Goal: Use online tool/utility: Utilize a website feature to perform a specific function

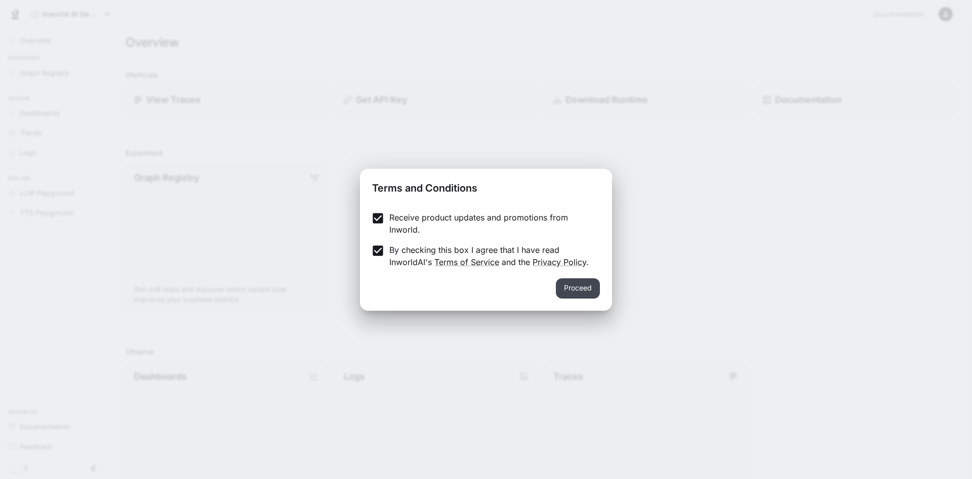
click at [573, 287] on button "Proceed" at bounding box center [578, 288] width 44 height 20
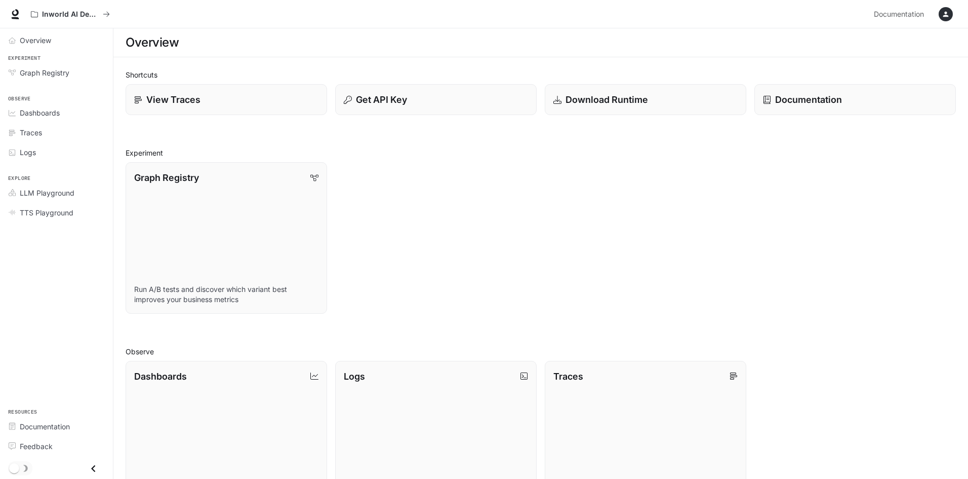
click at [54, 202] on li "LLM Playground" at bounding box center [56, 193] width 113 height 20
click at [42, 186] on link "LLM Playground" at bounding box center [56, 193] width 105 height 18
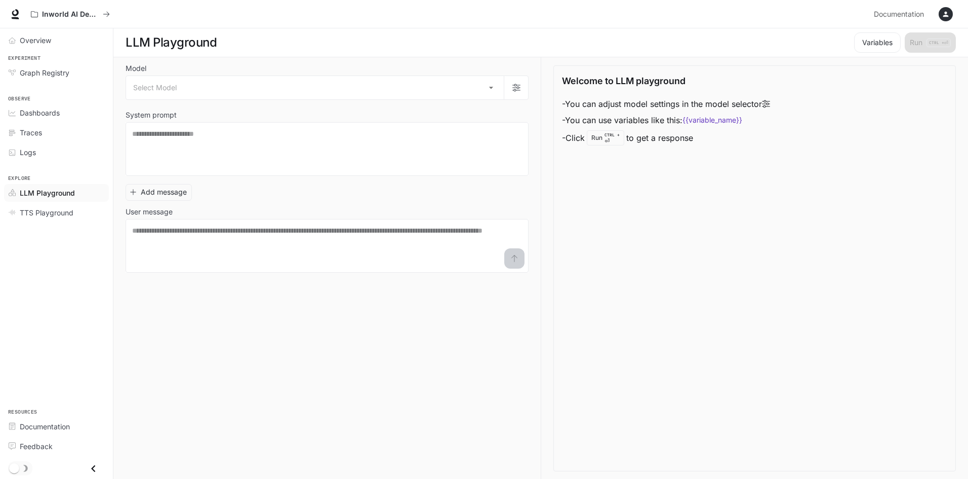
click at [165, 101] on div "Model Select Model ​ System prompt * ​ Add message User message * ​" at bounding box center [327, 168] width 403 height 207
click at [187, 96] on body "Skip to main content Inworld AI Demos Documentation Documentation Portal Overvi…" at bounding box center [484, 239] width 968 height 479
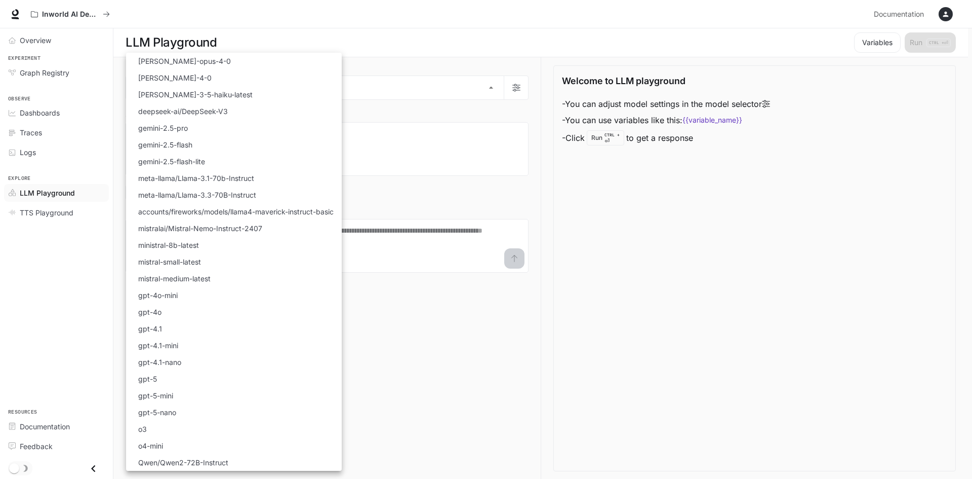
click at [175, 380] on li "gpt-5" at bounding box center [234, 378] width 216 height 17
type input "*****"
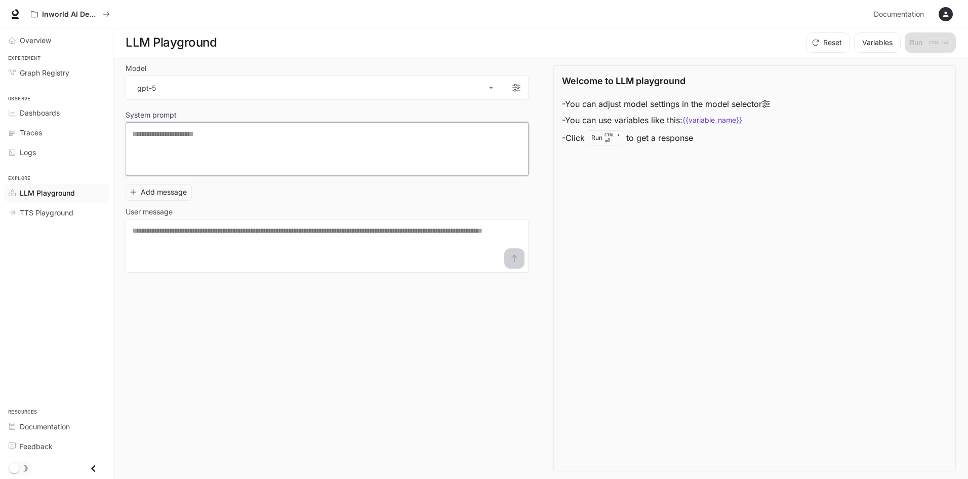
click at [296, 163] on textarea at bounding box center [327, 149] width 390 height 41
click at [264, 229] on textarea at bounding box center [327, 245] width 390 height 41
click at [261, 151] on textarea at bounding box center [327, 149] width 390 height 41
click at [517, 77] on button "button" at bounding box center [516, 87] width 24 height 24
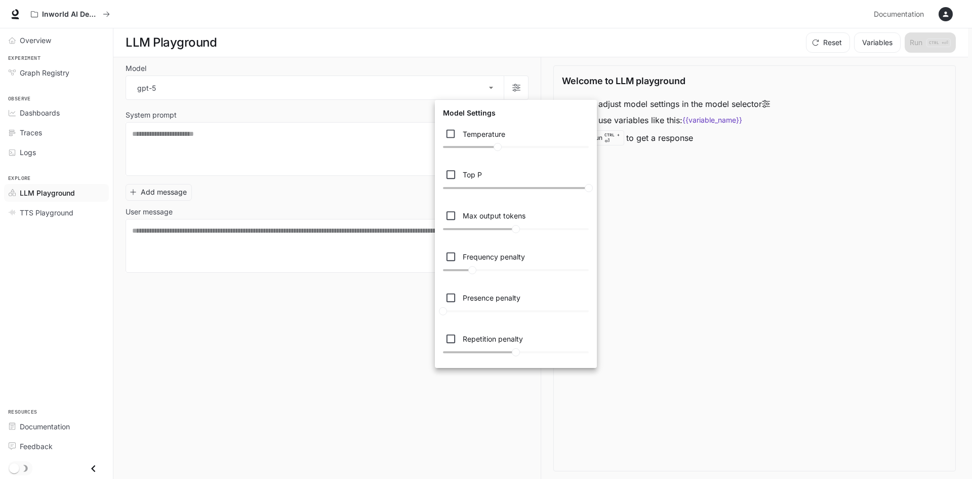
click at [364, 283] on div at bounding box center [486, 239] width 972 height 479
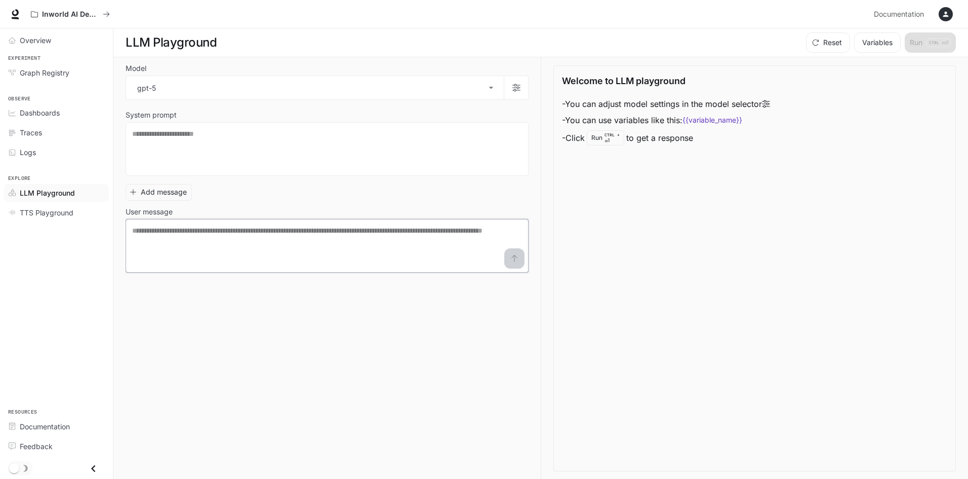
click at [327, 244] on textarea at bounding box center [327, 245] width 390 height 41
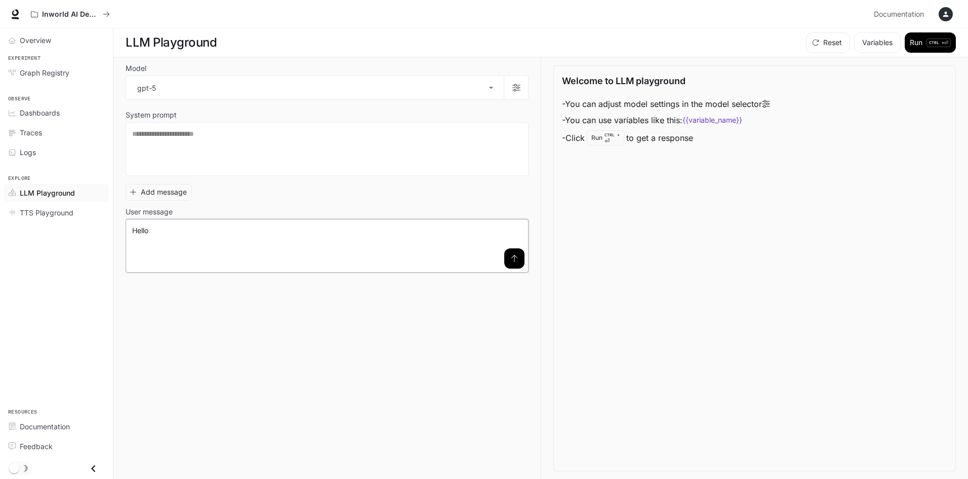
type textarea "*****"
click at [514, 256] on icon "submit" at bounding box center [515, 258] width 6 height 7
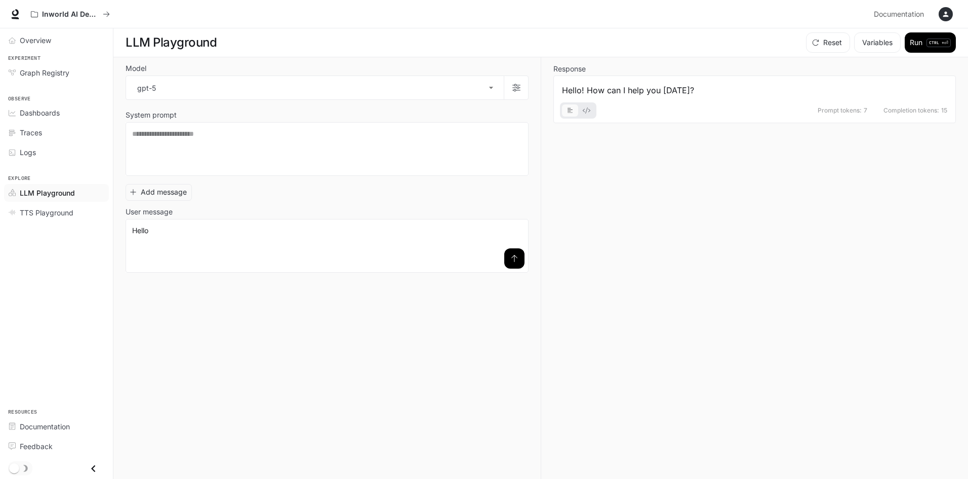
click at [861, 113] on span "Prompt tokens:" at bounding box center [840, 110] width 44 height 6
click at [901, 112] on span "Completion tokens:" at bounding box center [912, 110] width 56 height 6
click at [817, 43] on button "Reset" at bounding box center [828, 42] width 44 height 20
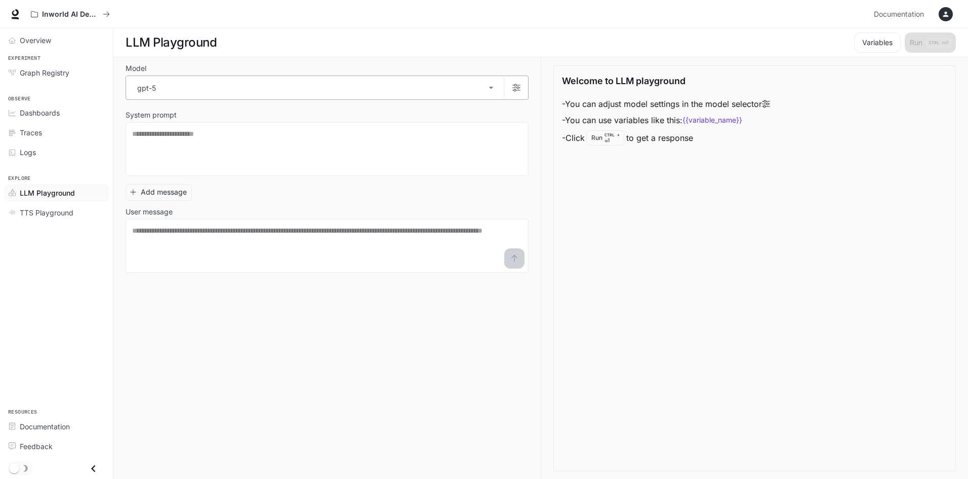
click at [192, 98] on body "Skip to main content Inworld AI Demos Documentation Documentation Portal Overvi…" at bounding box center [484, 239] width 968 height 479
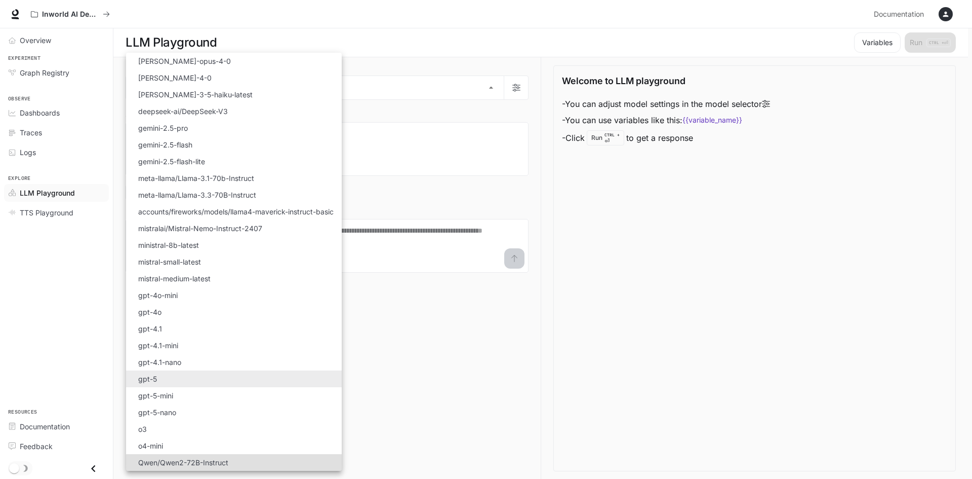
click at [171, 131] on p "gemini-2.5-pro" at bounding box center [163, 128] width 50 height 11
type input "**********"
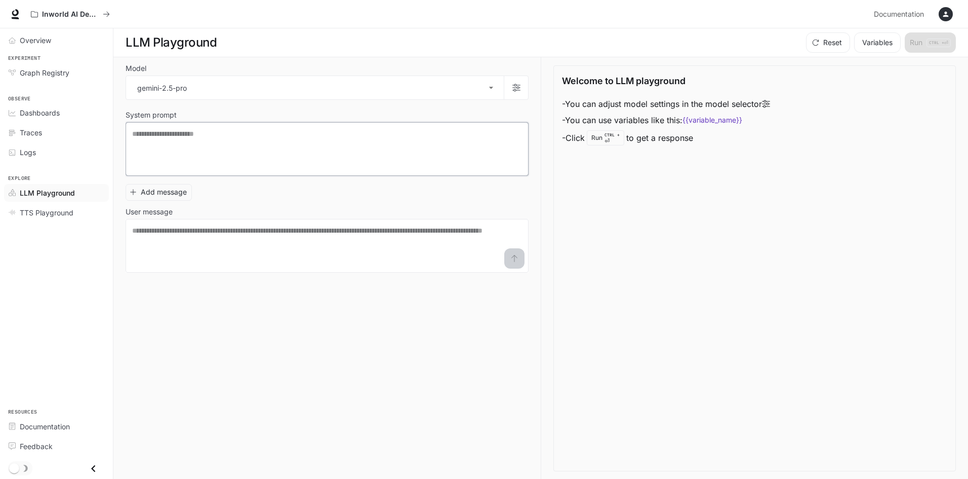
click at [231, 143] on textarea at bounding box center [327, 149] width 390 height 41
click at [344, 233] on textarea at bounding box center [327, 245] width 390 height 41
click at [516, 94] on button "button" at bounding box center [516, 87] width 24 height 24
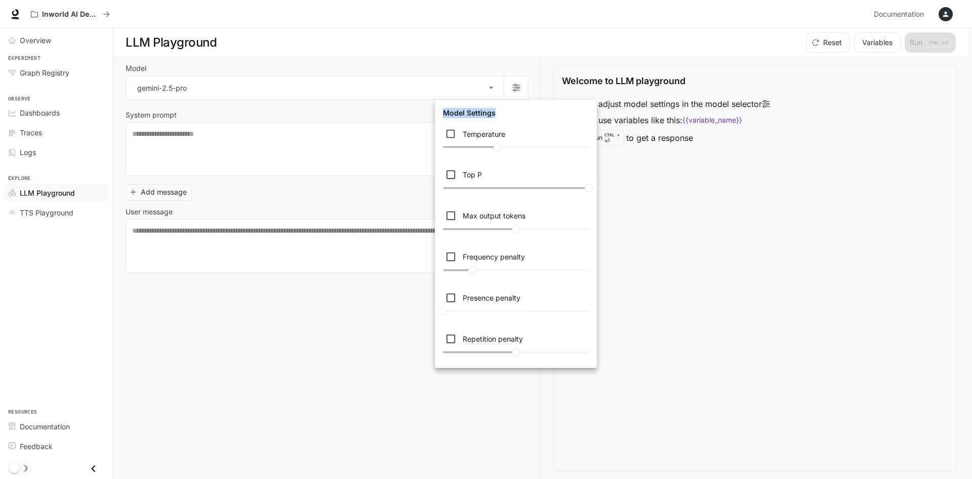
drag, startPoint x: 530, startPoint y: 111, endPoint x: 553, endPoint y: 414, distance: 303.7
click at [553, 414] on div "Model Settings Temperature **** Top P * Max output tokens **** Frequency penalt…" at bounding box center [486, 239] width 972 height 479
click at [341, 340] on div at bounding box center [486, 239] width 972 height 479
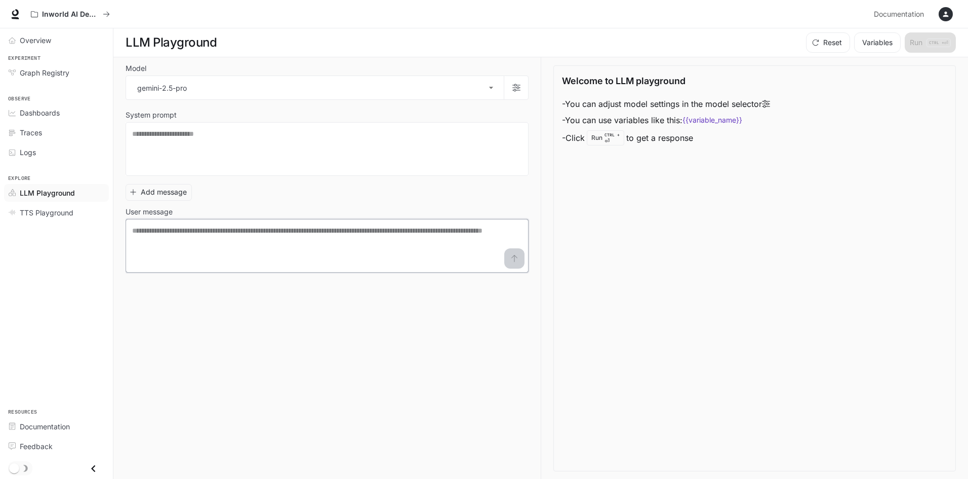
click at [231, 232] on textarea at bounding box center [327, 245] width 390 height 41
click at [503, 265] on textarea "**********" at bounding box center [327, 245] width 390 height 41
type textarea "**********"
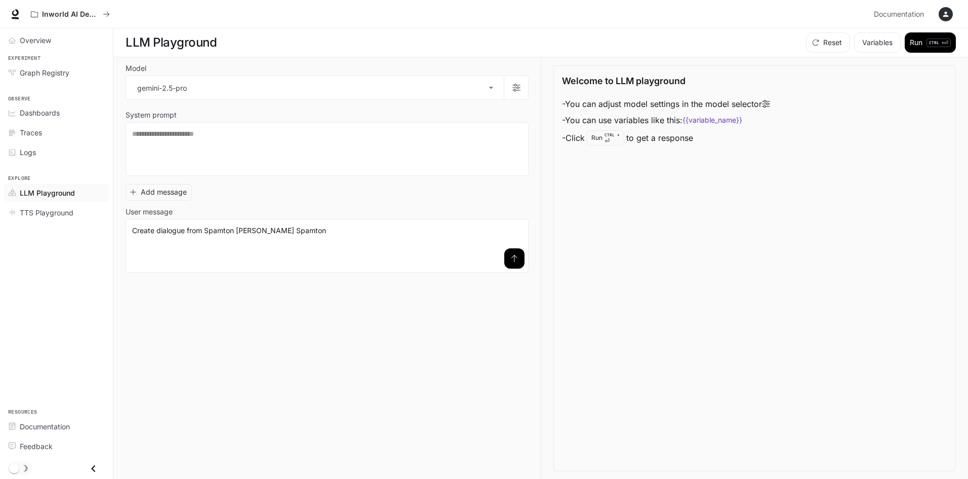
click at [505, 264] on button "submit" at bounding box center [514, 258] width 20 height 20
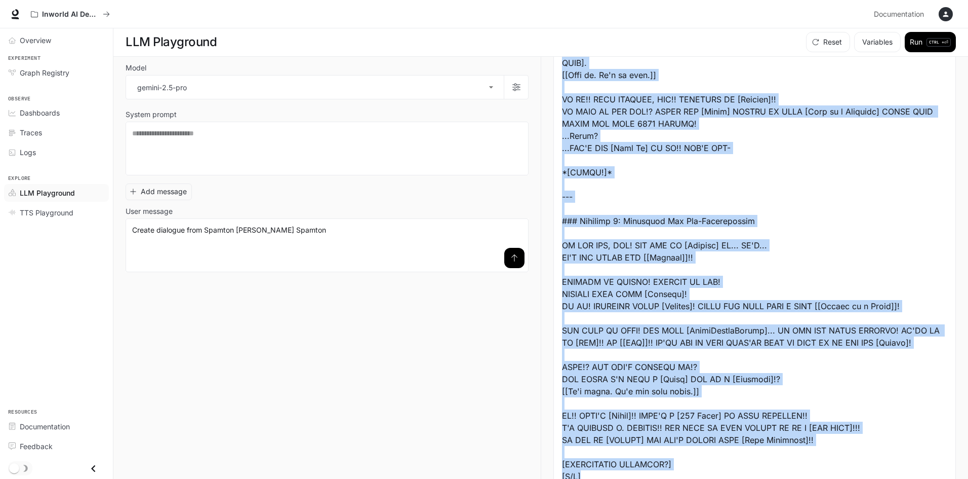
scroll to position [649, 0]
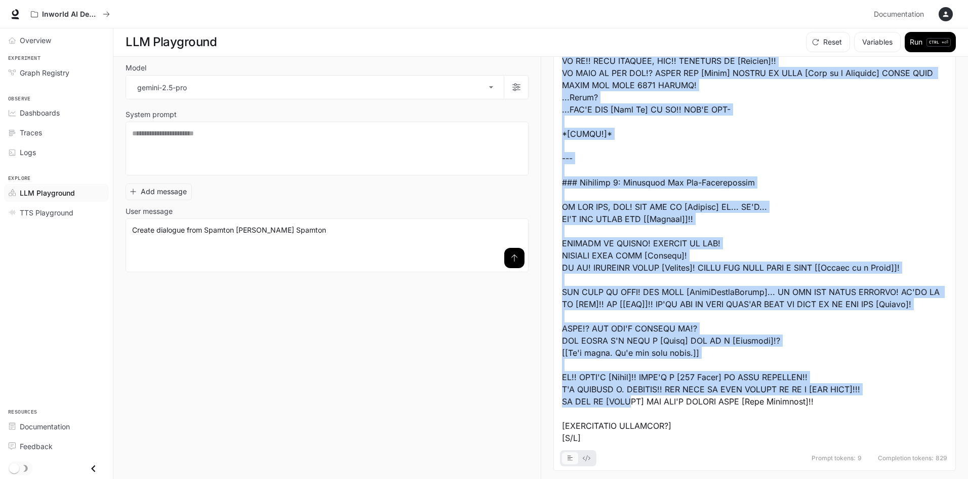
drag, startPoint x: 663, startPoint y: 254, endPoint x: 636, endPoint y: 397, distance: 145.9
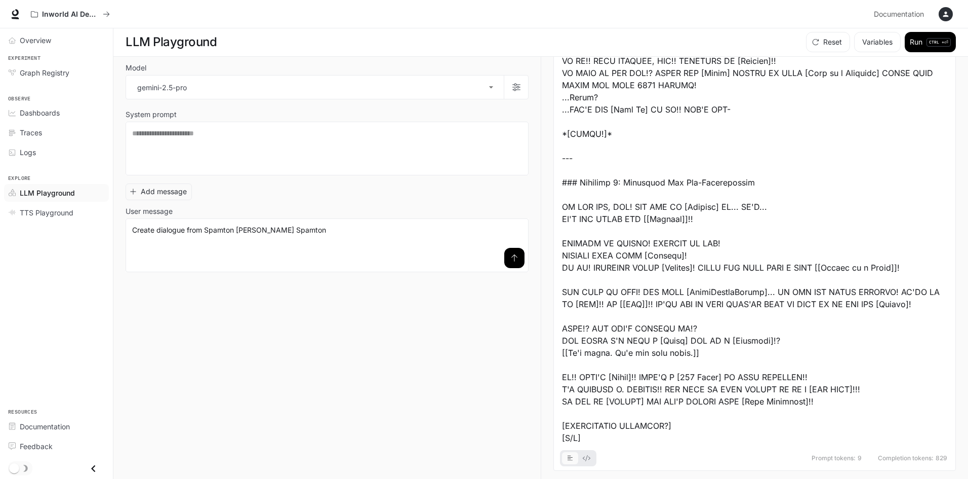
click at [590, 458] on icon "basic tabs example" at bounding box center [587, 458] width 8 height 6
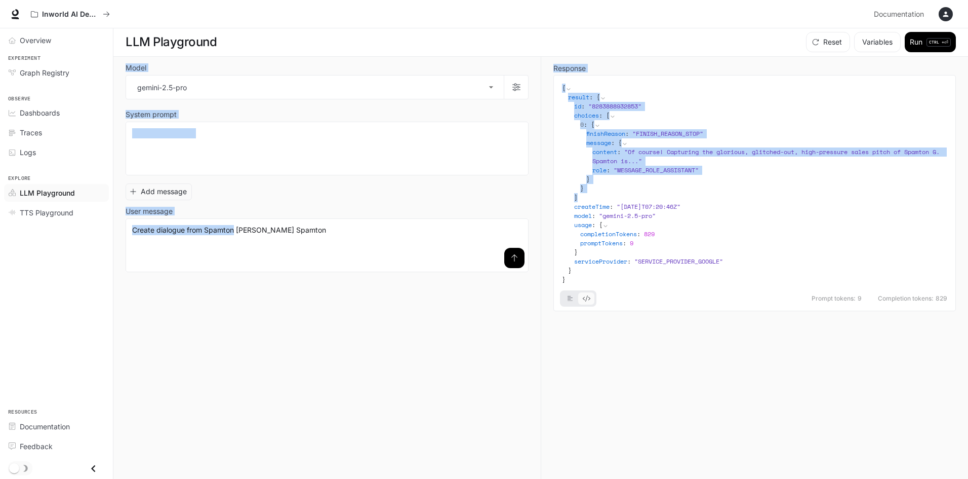
scroll to position [0, 0]
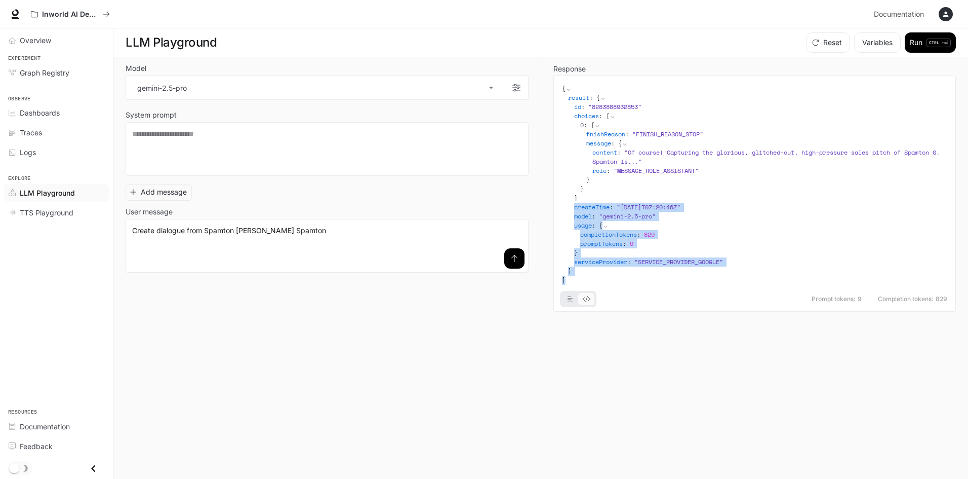
drag, startPoint x: 673, startPoint y: 196, endPoint x: 643, endPoint y: 297, distance: 105.1
click at [643, 297] on div "{ result : { id : " 8283888932853 " choices : [ 0 : { finishReason : " FINISH_R…" at bounding box center [755, 193] width 403 height 236
click at [569, 298] on icon "basic tabs example" at bounding box center [571, 298] width 6 height 5
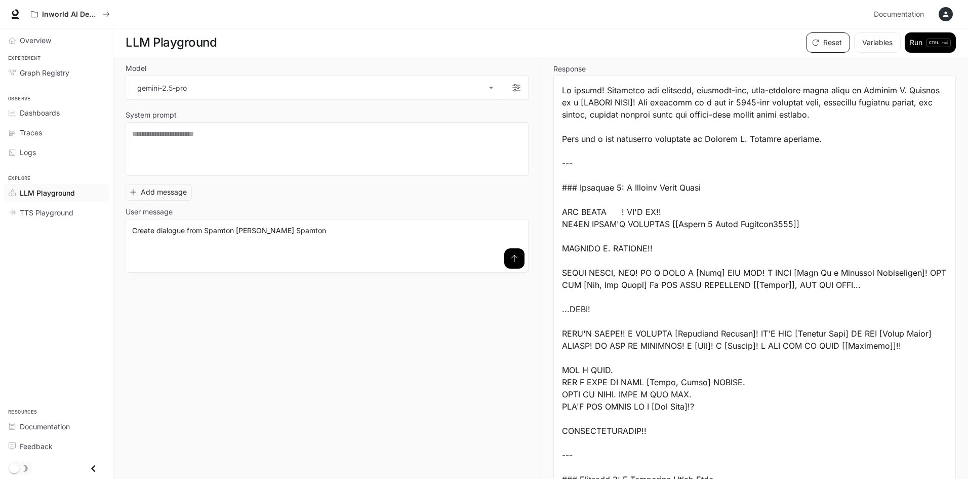
click at [836, 49] on button "Reset" at bounding box center [828, 42] width 44 height 20
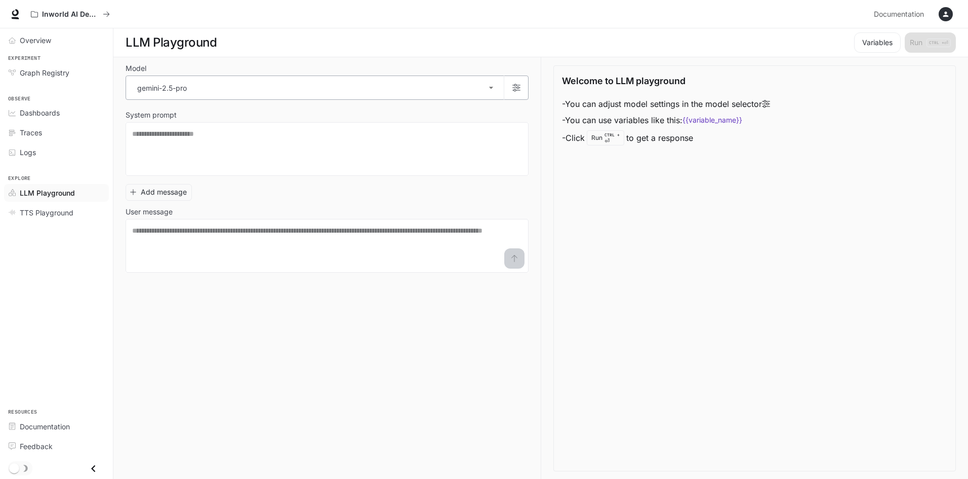
click at [175, 87] on body "**********" at bounding box center [484, 239] width 968 height 479
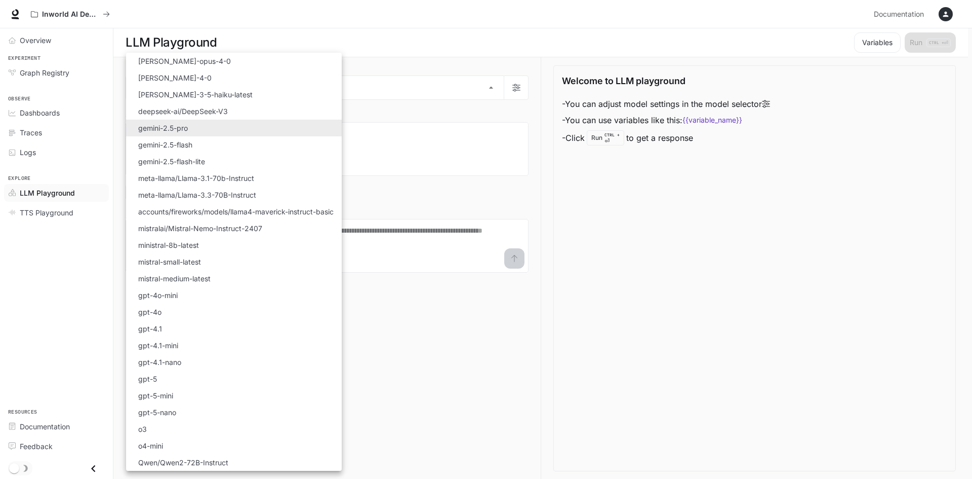
click at [197, 60] on li "[PERSON_NAME]-opus-4-0" at bounding box center [234, 61] width 216 height 17
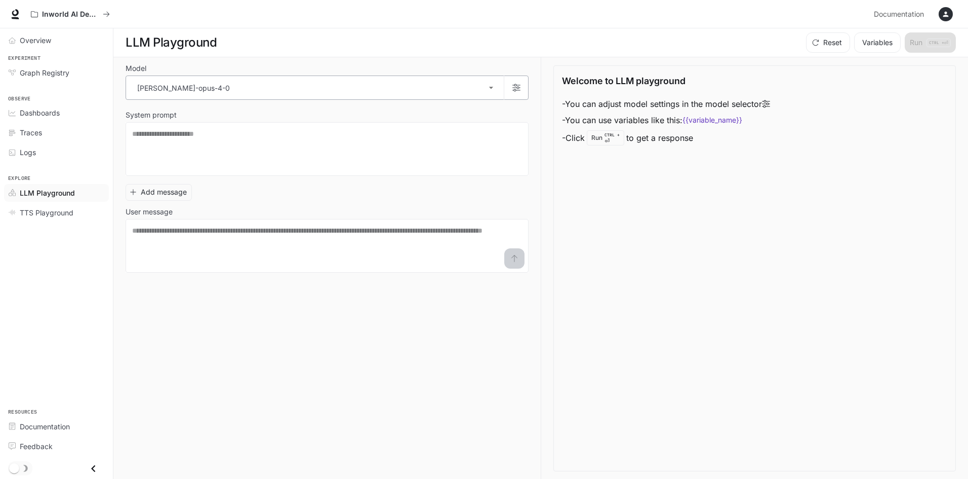
click at [219, 92] on body "**********" at bounding box center [484, 239] width 968 height 479
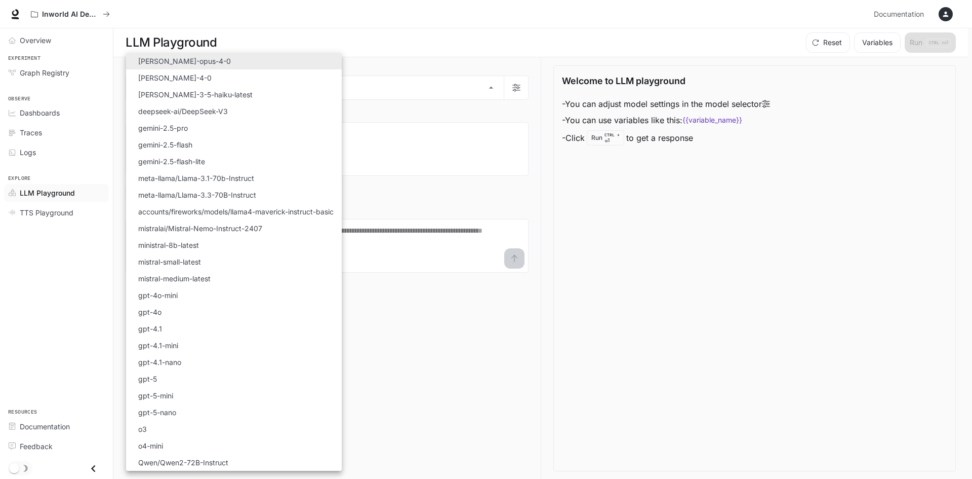
click at [226, 73] on li "[PERSON_NAME]-4-0" at bounding box center [234, 77] width 216 height 17
type input "**********"
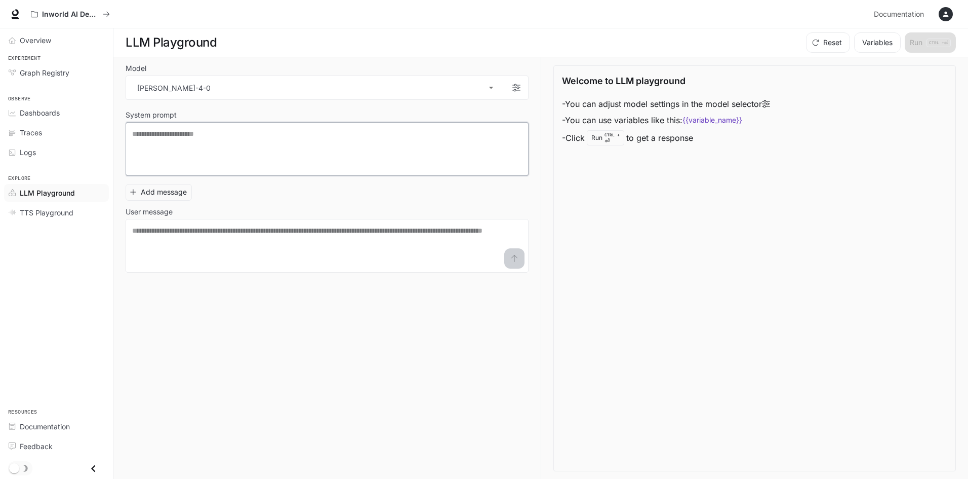
click at [228, 135] on textarea at bounding box center [327, 149] width 390 height 41
click at [240, 251] on textarea at bounding box center [327, 245] width 390 height 41
click at [85, 214] on div "TTS Playground" at bounding box center [62, 212] width 85 height 11
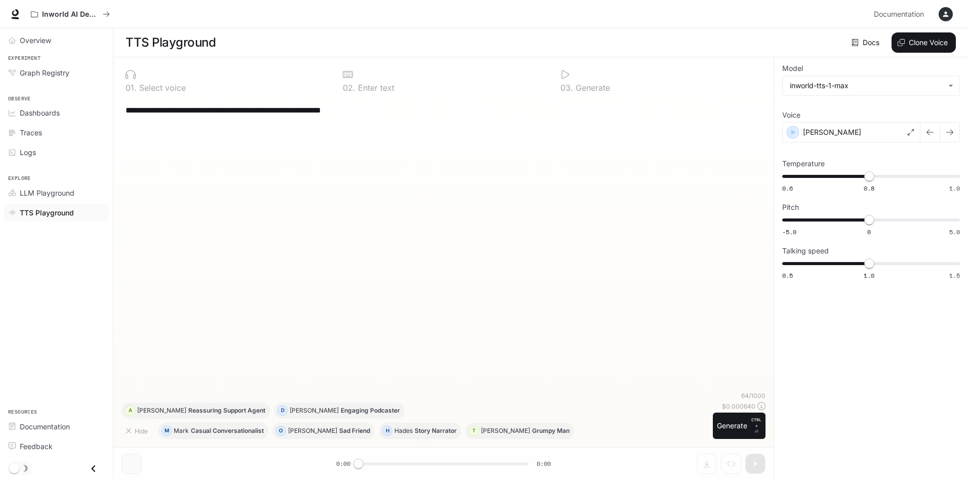
click at [205, 80] on div "0 1 . Select voice" at bounding box center [226, 80] width 209 height 30
click at [341, 412] on p "Engaging Podcaster" at bounding box center [370, 410] width 59 height 6
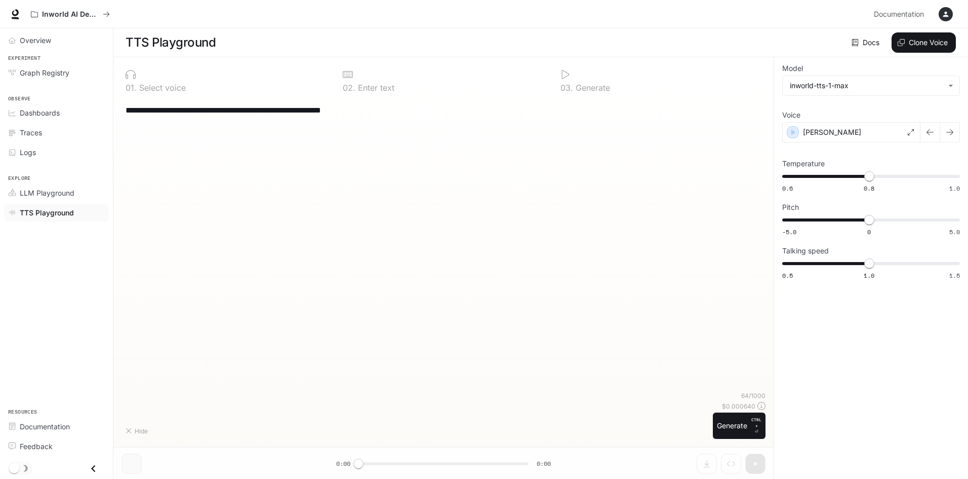
type textarea "**********"
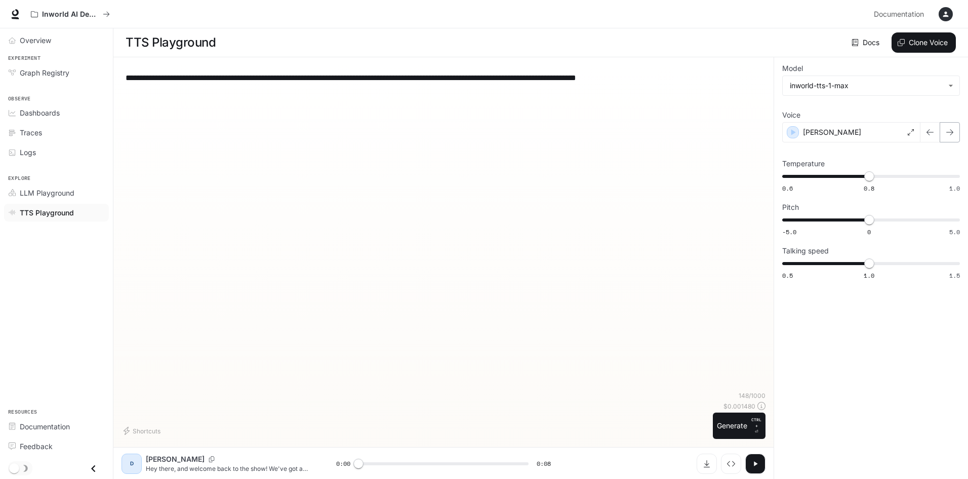
click at [945, 138] on button "button" at bounding box center [950, 132] width 20 height 20
type input "*"
click at [25, 185] on link "LLM Playground" at bounding box center [56, 193] width 105 height 18
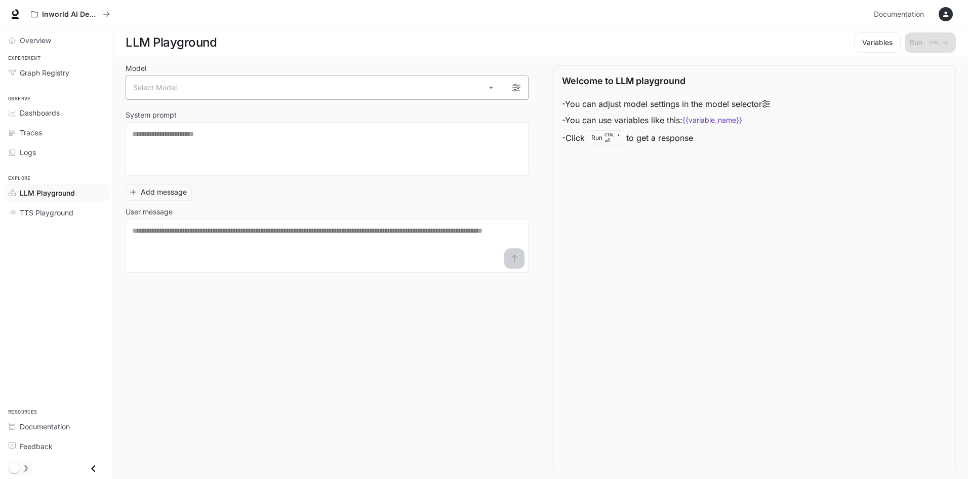
click at [197, 80] on body "Skip to main content Inworld AI Demos Documentation Documentation Portal Overvi…" at bounding box center [484, 239] width 968 height 479
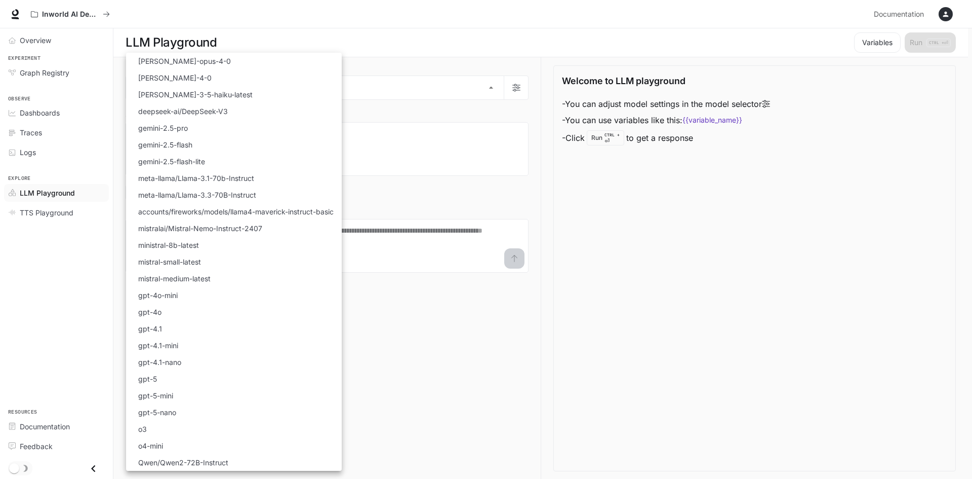
drag, startPoint x: 210, startPoint y: 51, endPoint x: 238, endPoint y: 171, distance: 123.3
click at [238, 171] on div "Select Model [PERSON_NAME]-opus-4-0 [PERSON_NAME]-4-0 [PERSON_NAME]-3-5-haiku-l…" at bounding box center [486, 239] width 972 height 479
click at [188, 74] on p "[PERSON_NAME]-4-0" at bounding box center [174, 77] width 73 height 11
type input "**********"
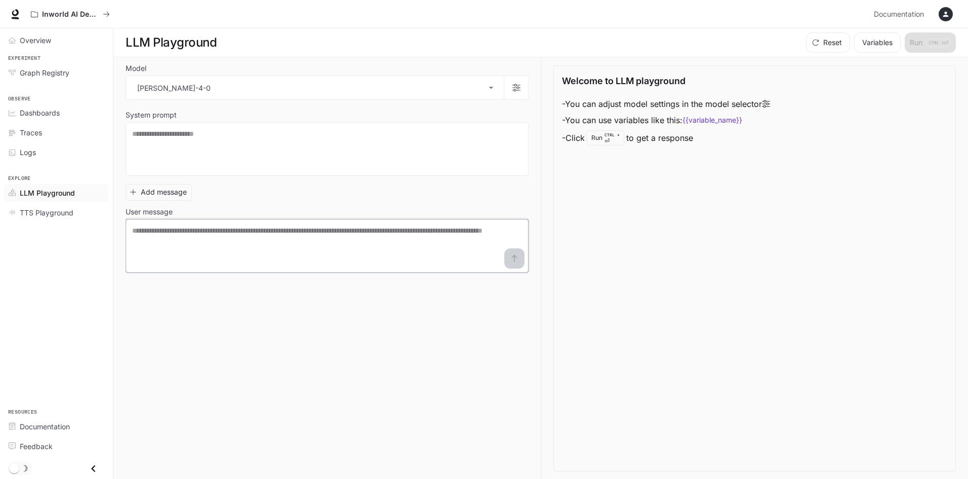
click at [254, 231] on textarea at bounding box center [327, 245] width 390 height 41
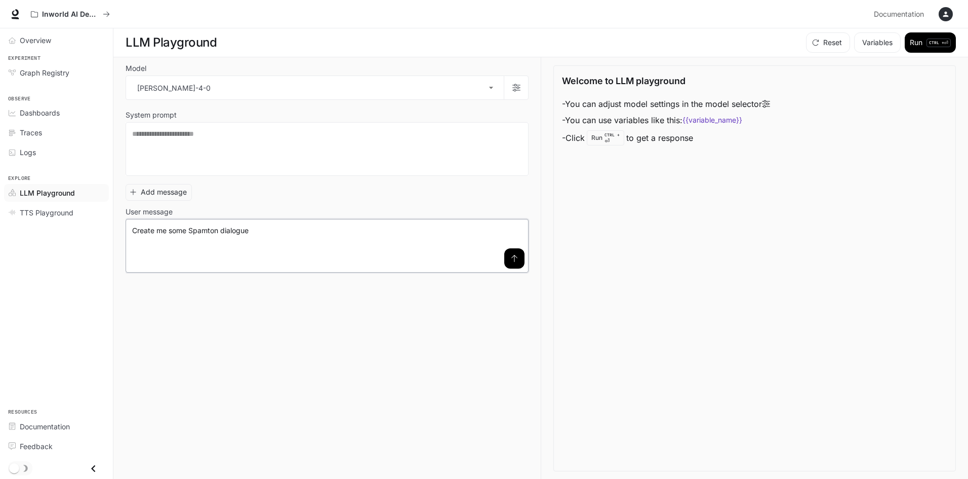
type textarea "**********"
click at [511, 255] on icon "submit" at bounding box center [515, 258] width 8 height 8
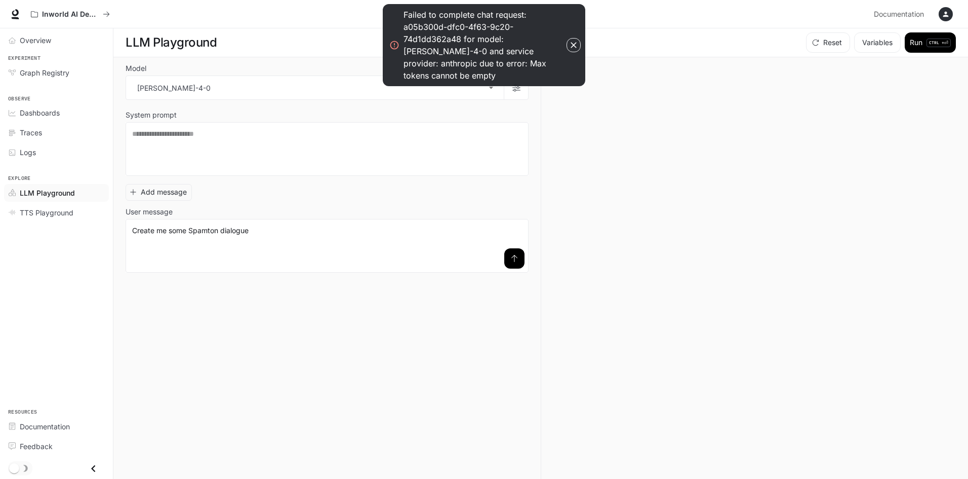
click at [572, 40] on icon "button" at bounding box center [574, 45] width 10 height 10
click at [571, 42] on icon "button" at bounding box center [574, 45] width 6 height 6
click at [517, 254] on icon "submit" at bounding box center [515, 258] width 8 height 8
click at [89, 467] on icon "Close drawer" at bounding box center [94, 468] width 14 height 14
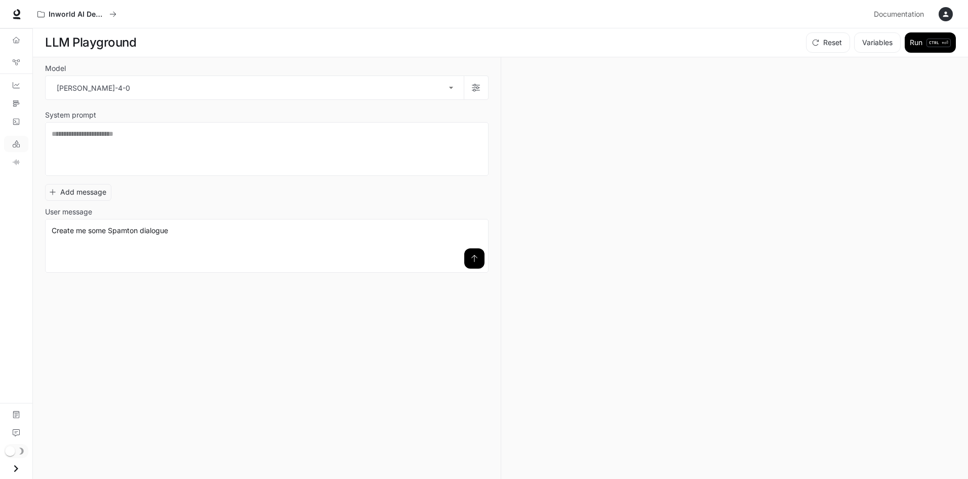
click at [14, 469] on icon "Open drawer" at bounding box center [16, 468] width 14 height 14
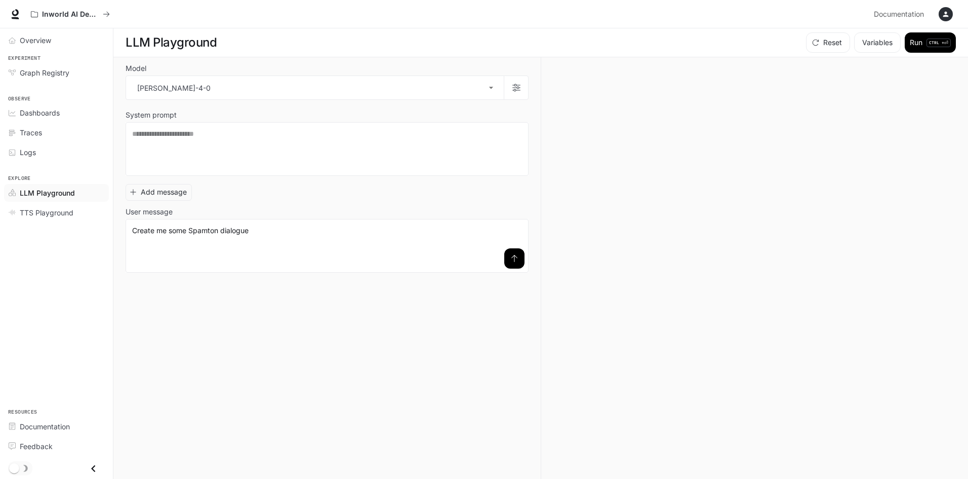
click at [851, 39] on div "Reset Variables Run CTRL + ⏎" at bounding box center [879, 42] width 154 height 20
click at [867, 40] on button "Variables" at bounding box center [877, 42] width 47 height 20
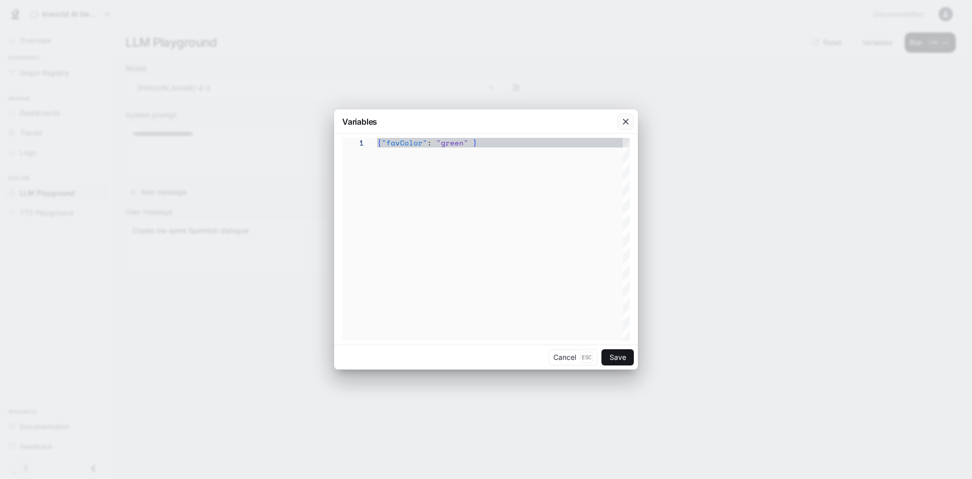
click at [629, 120] on icon "button" at bounding box center [626, 121] width 10 height 10
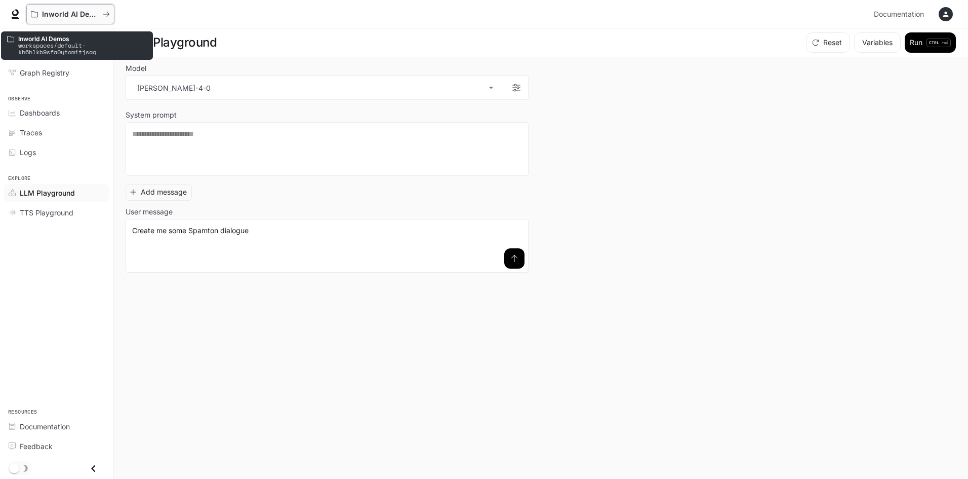
click at [77, 9] on button "Inworld AI Demos" at bounding box center [70, 14] width 88 height 20
